Goal: Task Accomplishment & Management: Manage account settings

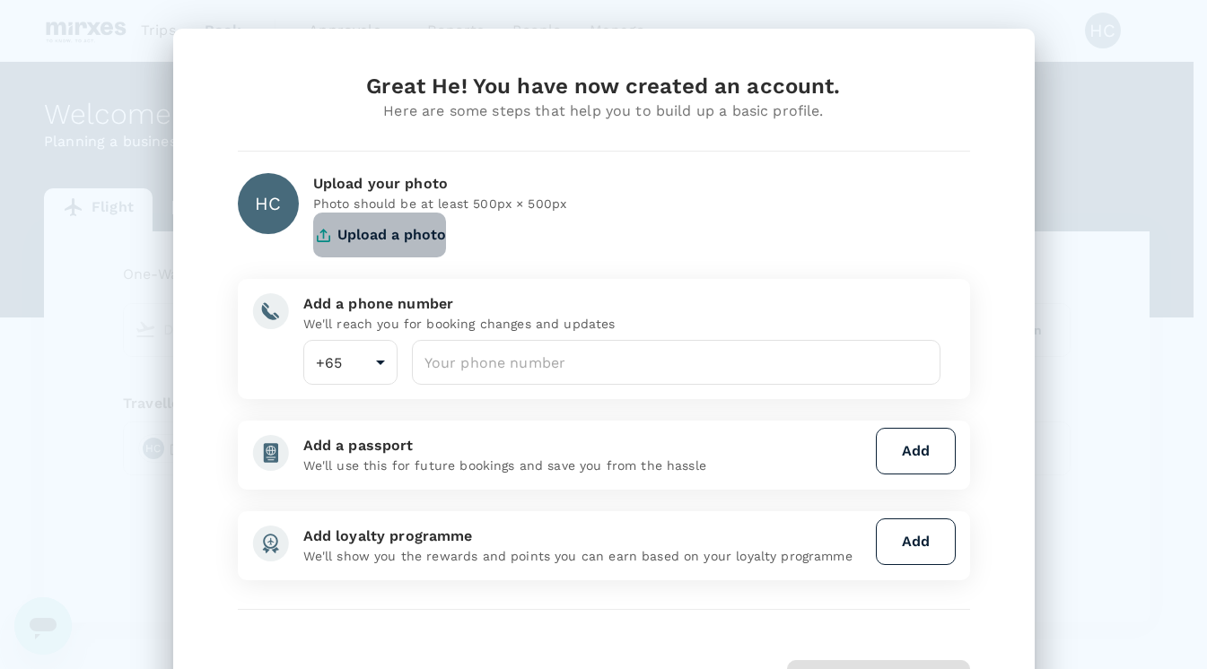
click at [347, 239] on button "Upload a photo" at bounding box center [379, 235] width 133 height 45
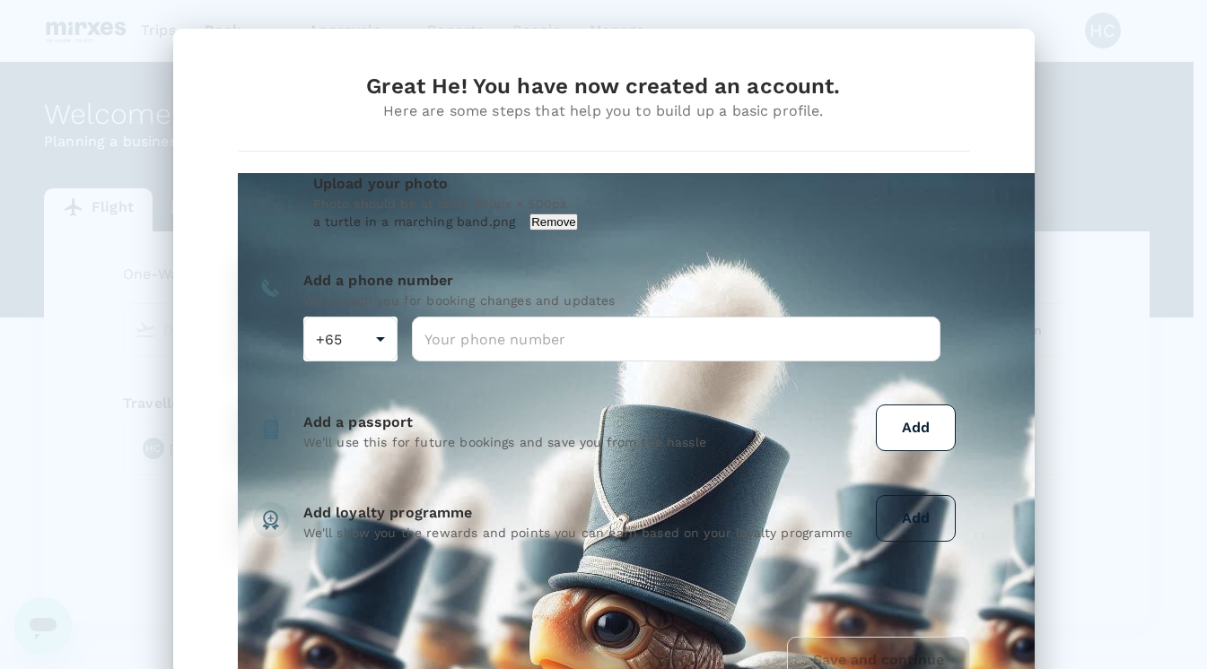
click at [916, 514] on button "Add" at bounding box center [916, 518] width 80 height 47
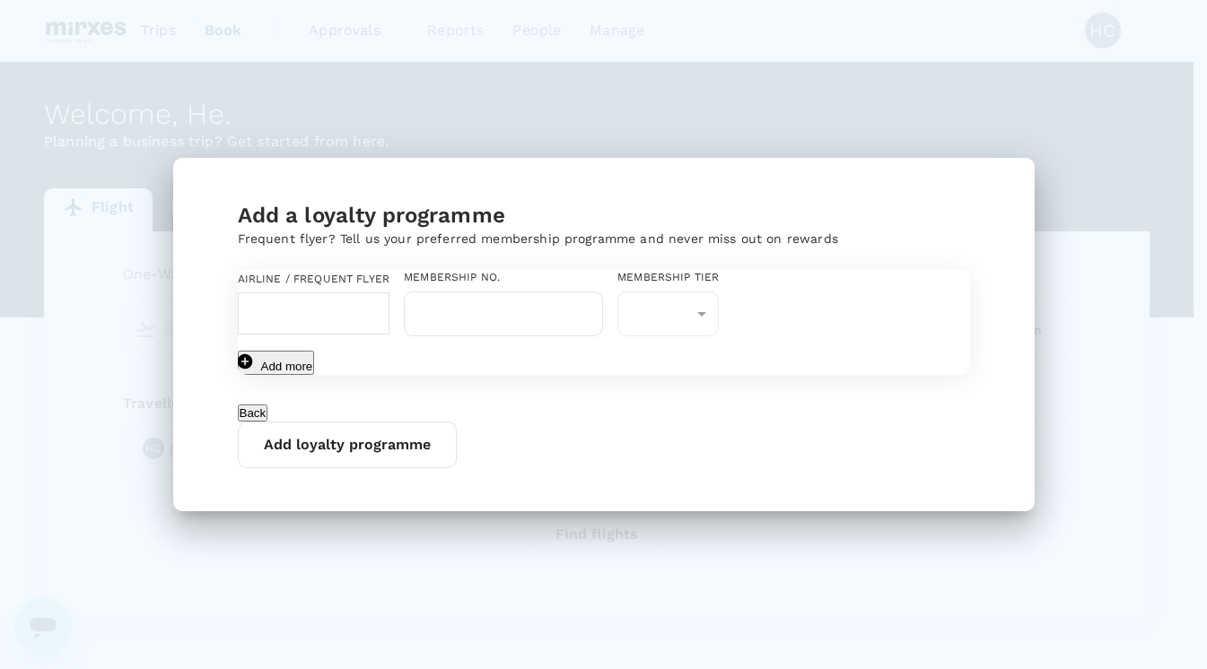
click at [268, 422] on button "Back" at bounding box center [253, 413] width 30 height 17
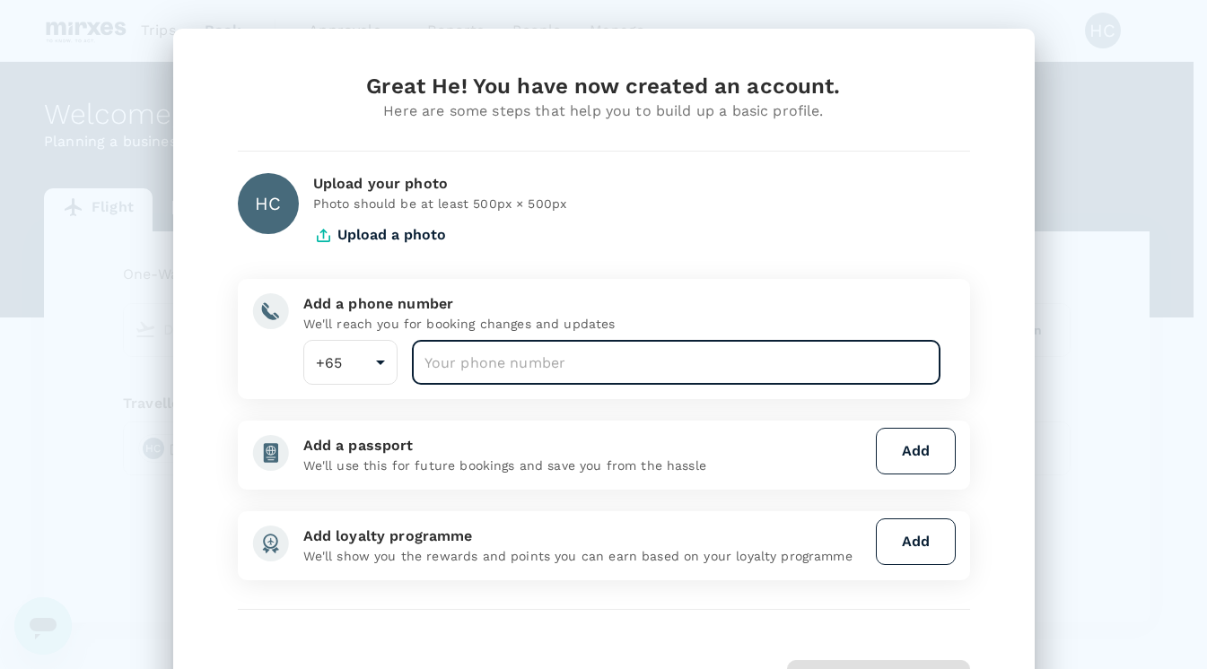
click at [467, 358] on input "number" at bounding box center [676, 362] width 529 height 45
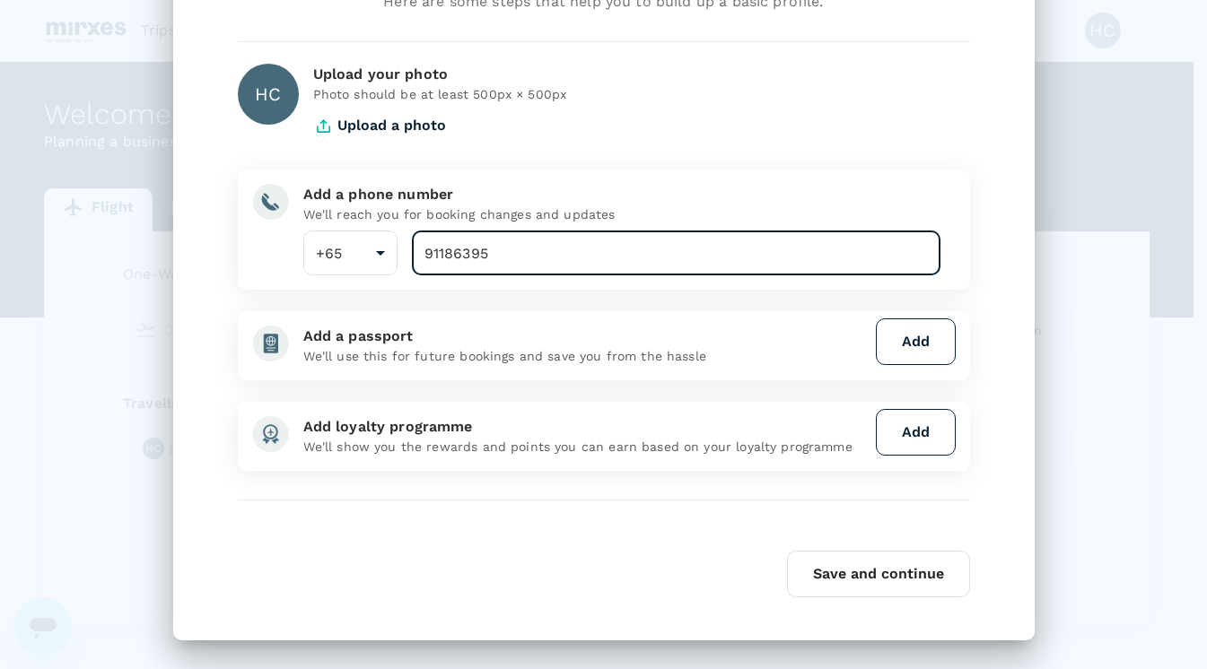
type input "91186395"
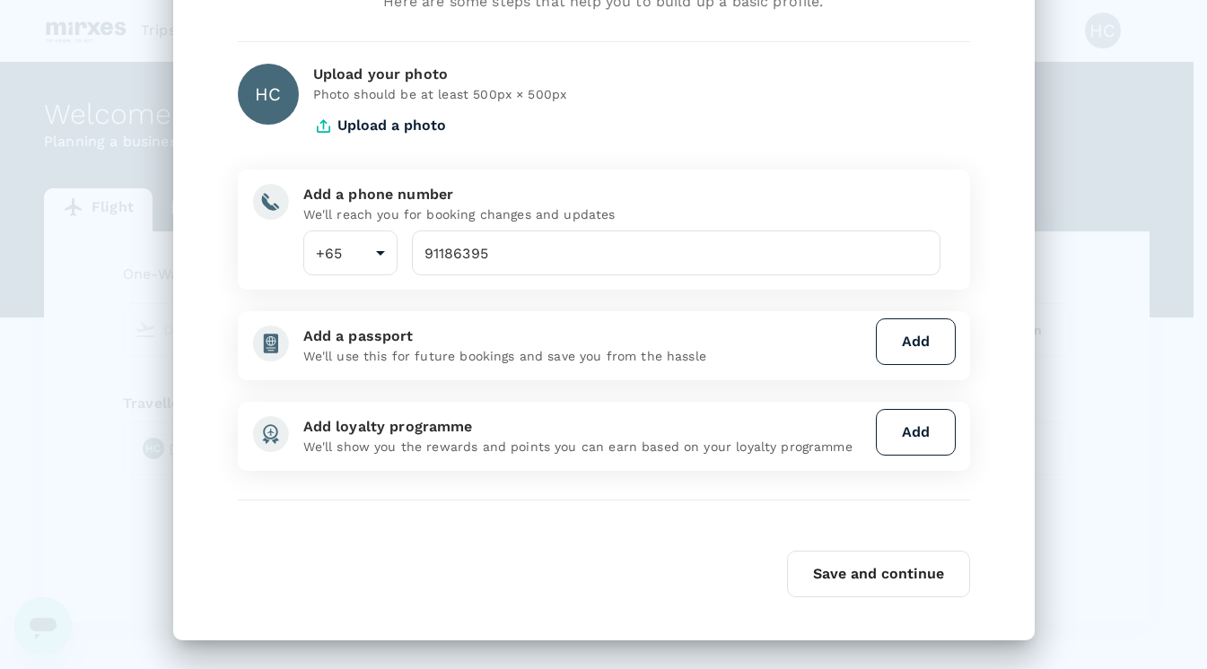
click at [602, 530] on div "Great He! You have now created an account. Here are some steps that help you to…" at bounding box center [603, 279] width 775 height 635
click at [797, 571] on button "Save and continue" at bounding box center [878, 574] width 183 height 47
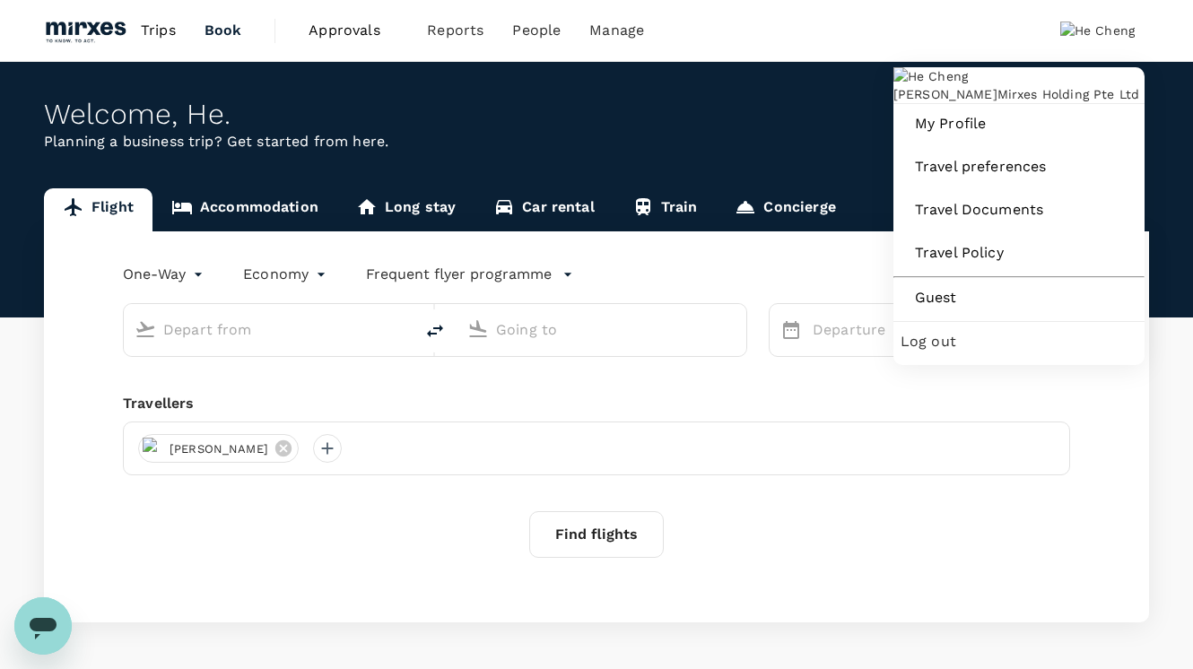
click at [968, 85] on img at bounding box center [930, 76] width 74 height 18
click at [985, 135] on span "My Profile" at bounding box center [1019, 124] width 208 height 22
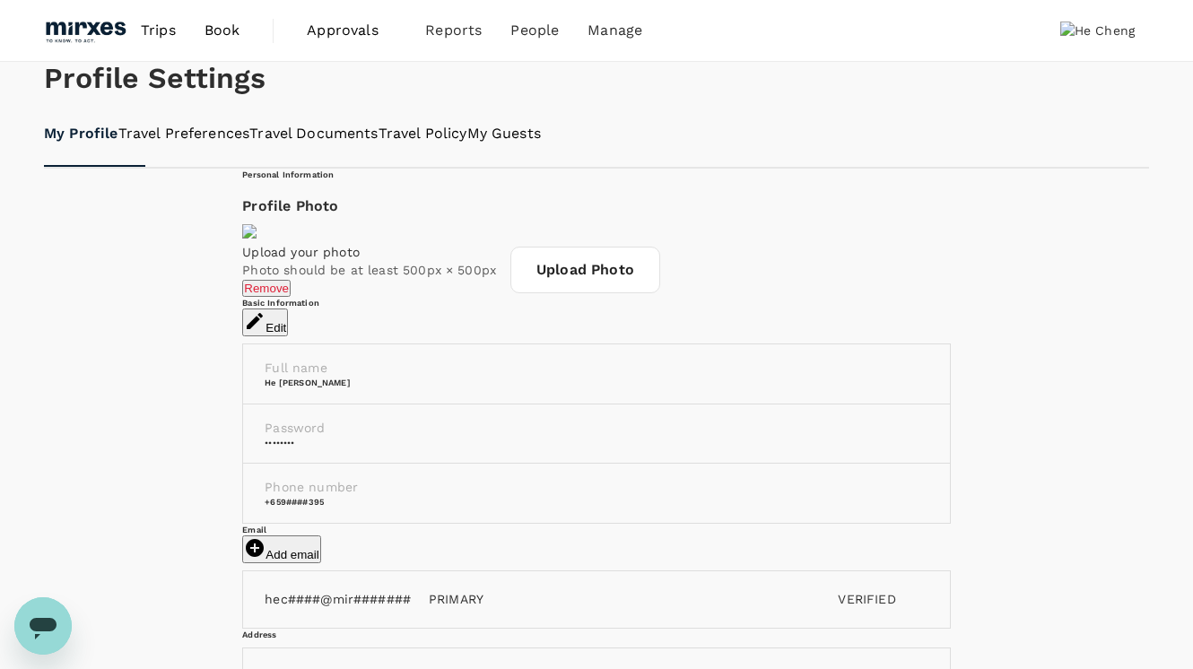
click at [291, 297] on button "Remove" at bounding box center [266, 288] width 48 height 17
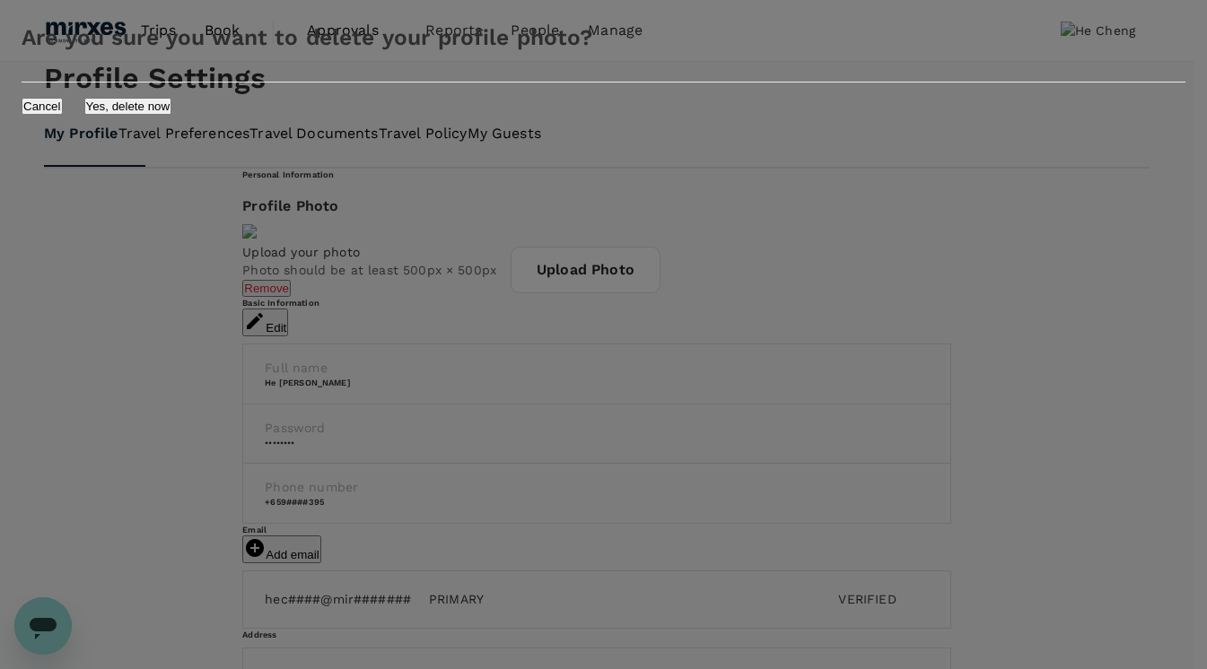
click at [802, 115] on div "Cancel Yes, delete now" at bounding box center [603, 99] width 1207 height 32
click at [172, 115] on button "Yes, delete now" at bounding box center [128, 106] width 88 height 17
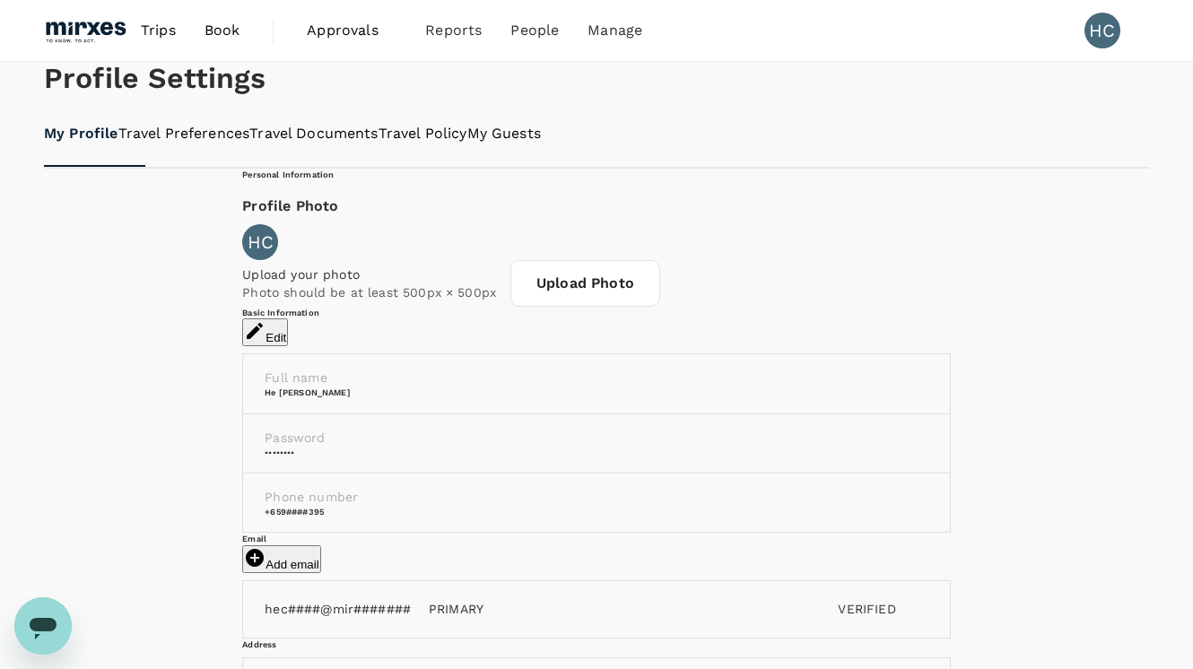
click at [104, 26] on img at bounding box center [85, 30] width 83 height 39
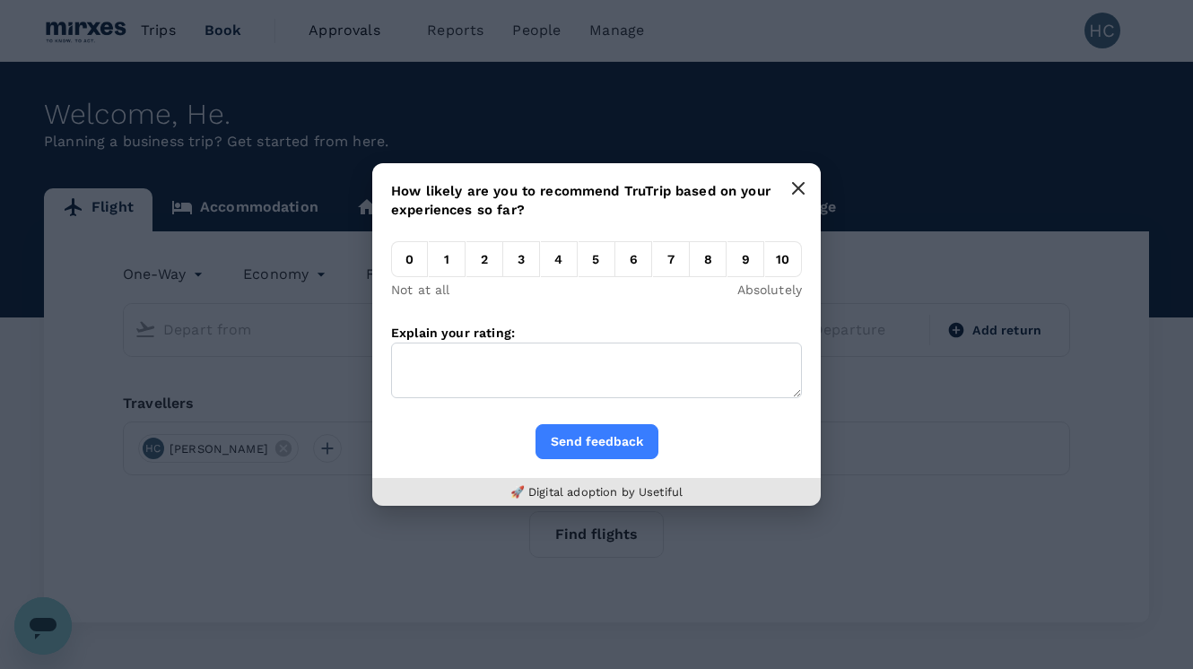
click at [797, 183] on icon "button" at bounding box center [798, 188] width 14 height 14
